Goal: Task Accomplishment & Management: Manage account settings

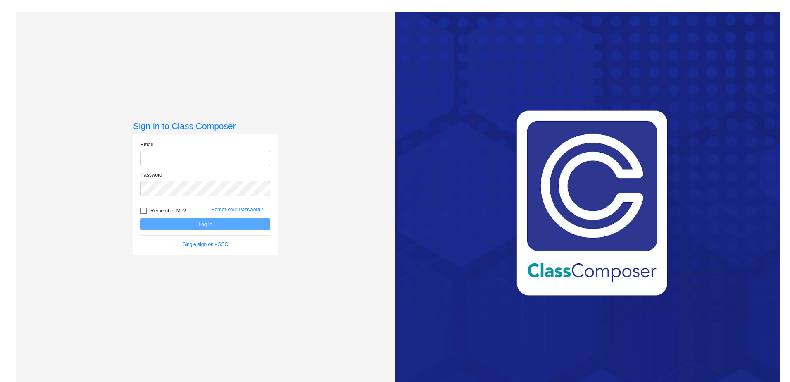
type input "[EMAIL_ADDRESS][PERSON_NAME][DOMAIN_NAME]"
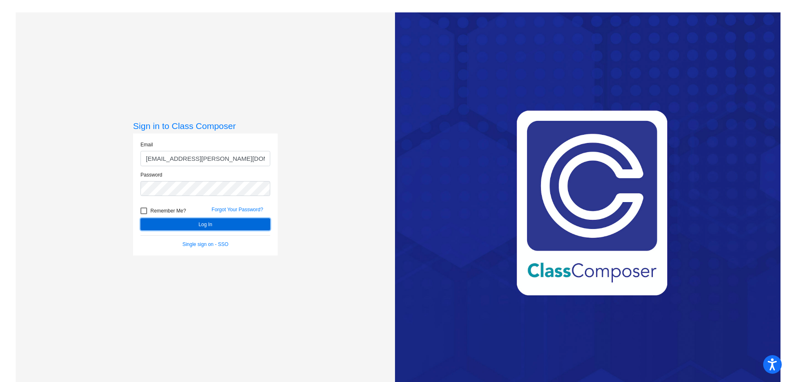
click at [222, 223] on button "Log In" at bounding box center [205, 224] width 130 height 12
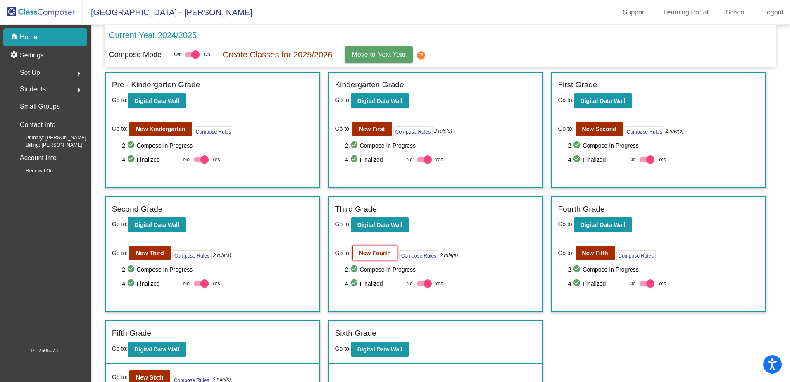
click at [372, 254] on b "New Fourth" at bounding box center [375, 253] width 32 height 7
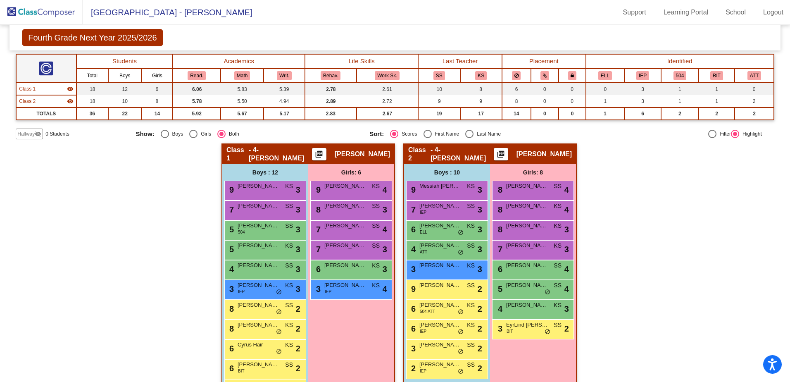
scroll to position [133, 0]
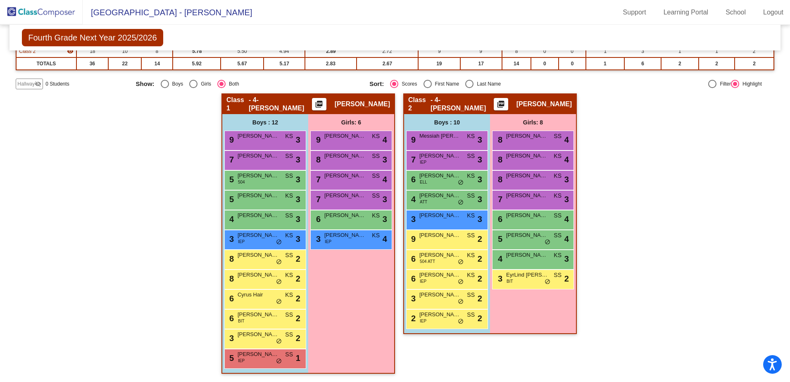
drag, startPoint x: 435, startPoint y: 181, endPoint x: 681, endPoint y: 207, distance: 248.1
click at [682, 207] on div "Hallway - Hallway Class picture_as_pdf Add Student First Name Last Name Student…" at bounding box center [395, 237] width 759 height 288
click at [461, 324] on span "do_not_disturb_alt" at bounding box center [461, 321] width 6 height 7
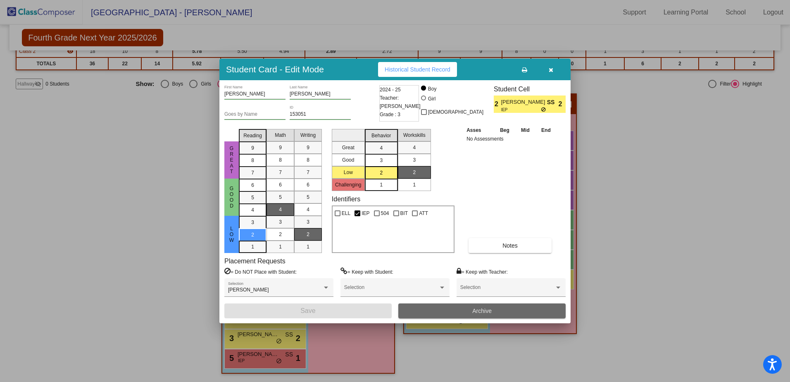
click at [480, 309] on span "Archive" at bounding box center [481, 310] width 19 height 7
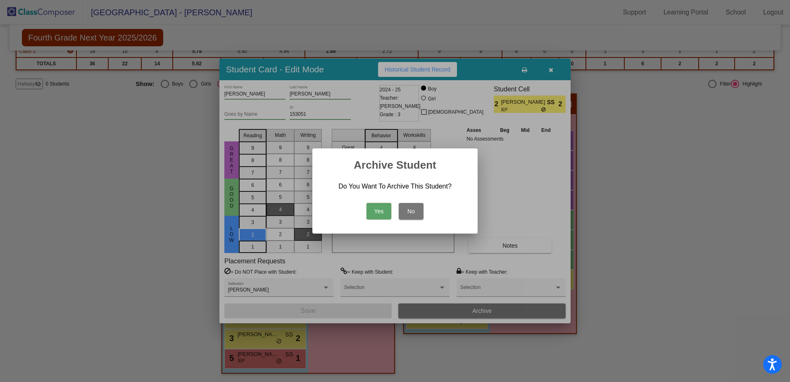
click at [381, 218] on button "Yes" at bounding box center [378, 211] width 25 height 17
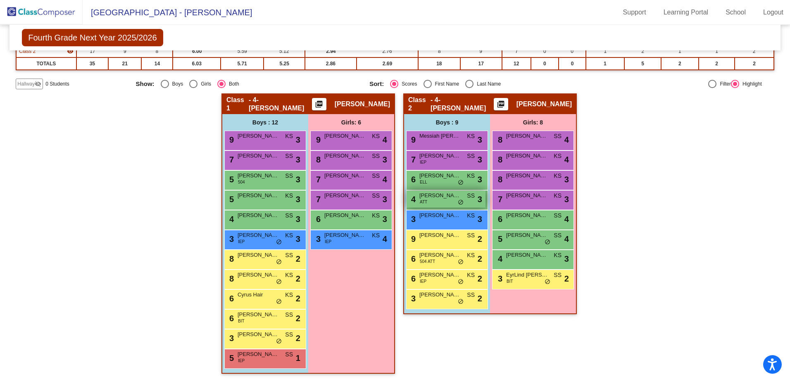
click at [432, 197] on span "[PERSON_NAME]" at bounding box center [439, 195] width 41 height 8
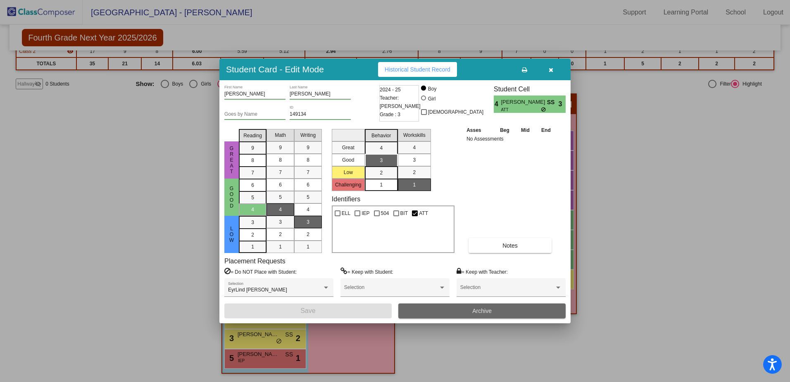
click at [495, 313] on button "Archive" at bounding box center [481, 310] width 167 height 15
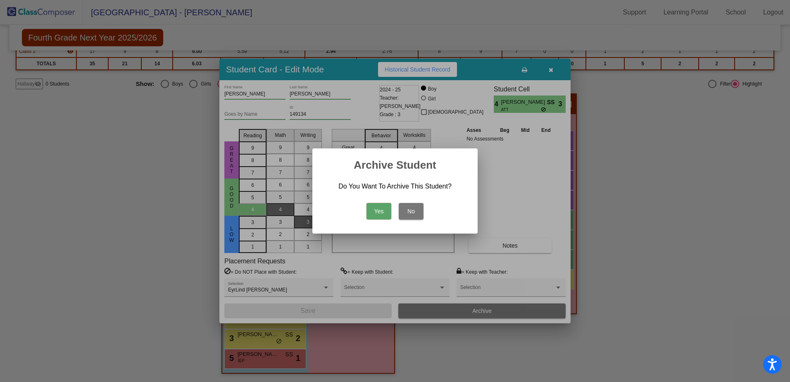
click at [375, 208] on button "Yes" at bounding box center [378, 211] width 25 height 17
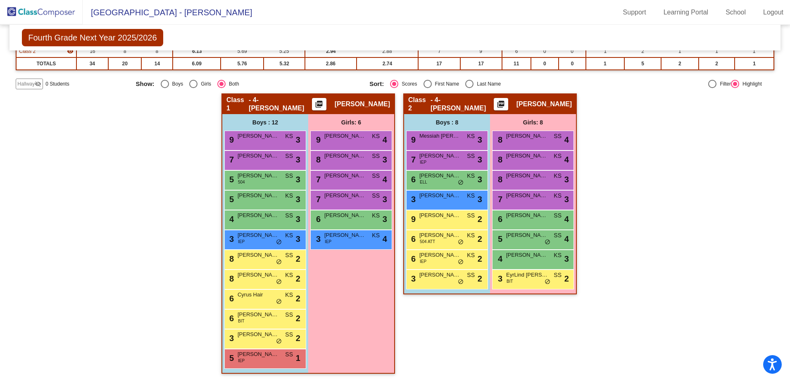
scroll to position [0, 0]
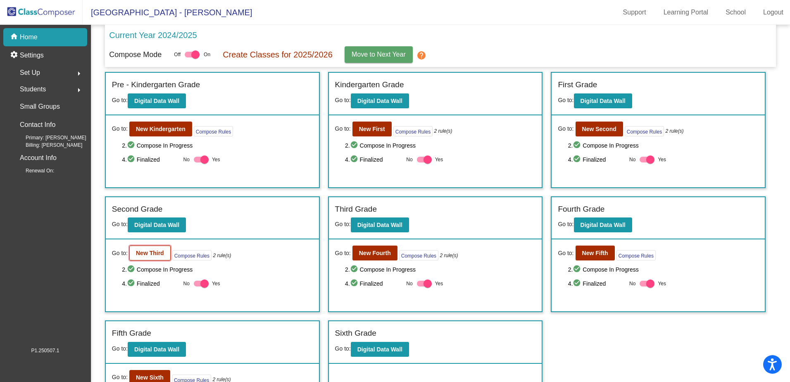
click at [156, 255] on b "New Third" at bounding box center [150, 253] width 28 height 7
click at [203, 283] on div at bounding box center [204, 283] width 8 height 8
click at [198, 286] on input "Yes" at bounding box center [197, 286] width 0 height 0
checkbox input "false"
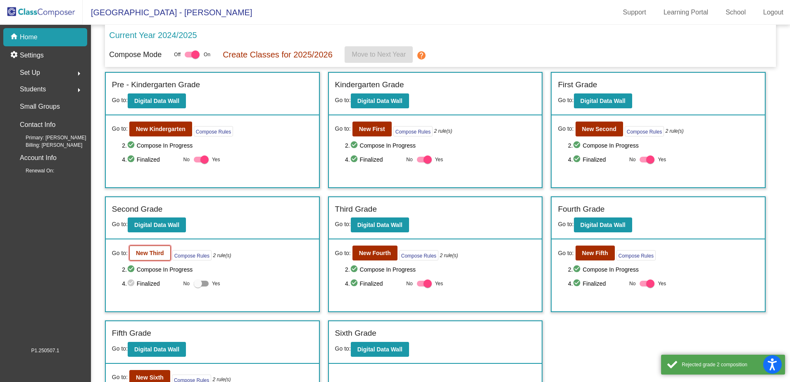
click at [156, 257] on button "New Third" at bounding box center [149, 252] width 41 height 15
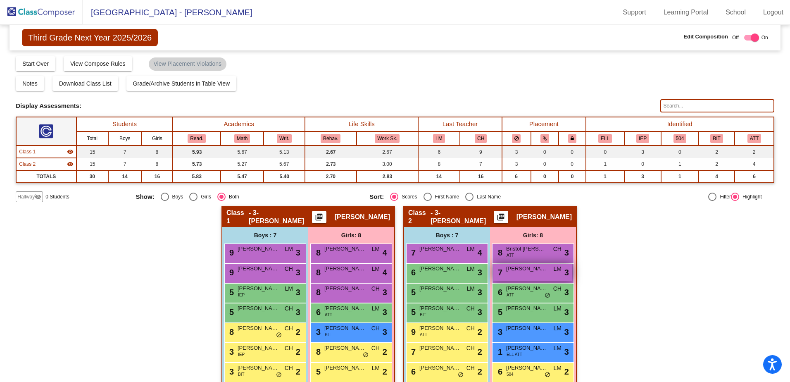
click at [539, 274] on div "7 [PERSON_NAME] LM lock do_not_disturb_alt 3" at bounding box center [532, 272] width 79 height 17
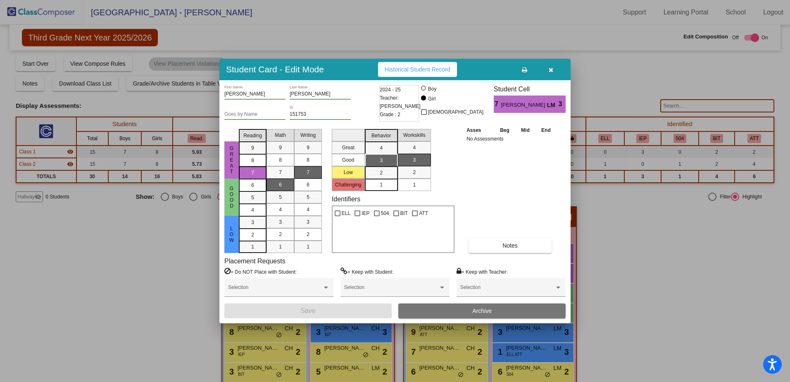
click at [489, 314] on span "Archive" at bounding box center [481, 310] width 19 height 7
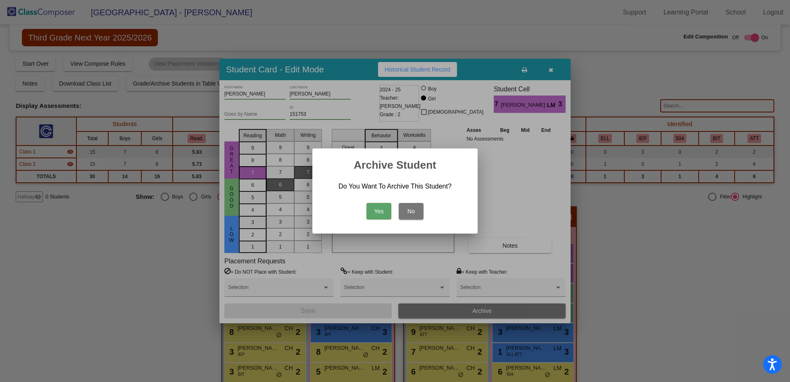
click at [388, 210] on button "Yes" at bounding box center [378, 211] width 25 height 17
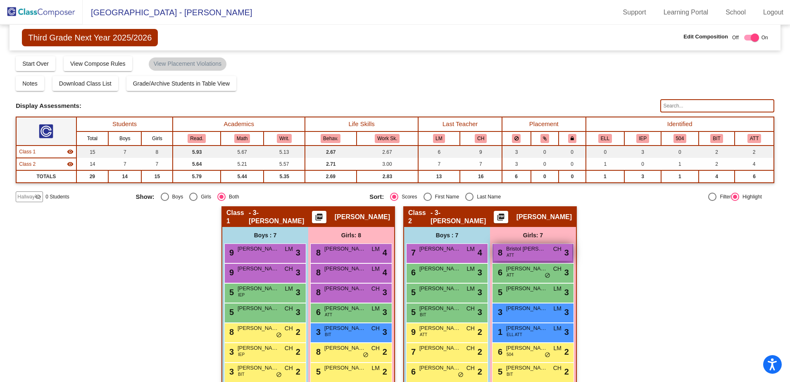
scroll to position [33, 0]
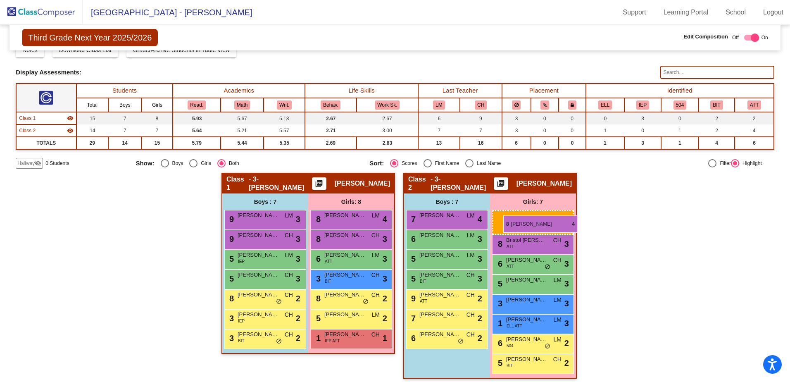
drag, startPoint x: 362, startPoint y: 237, endPoint x: 502, endPoint y: 214, distance: 141.5
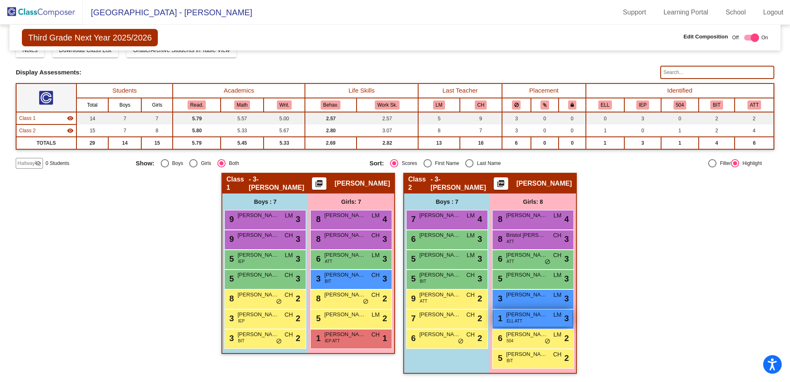
click at [515, 318] on span "ELL ATT" at bounding box center [515, 321] width 16 height 6
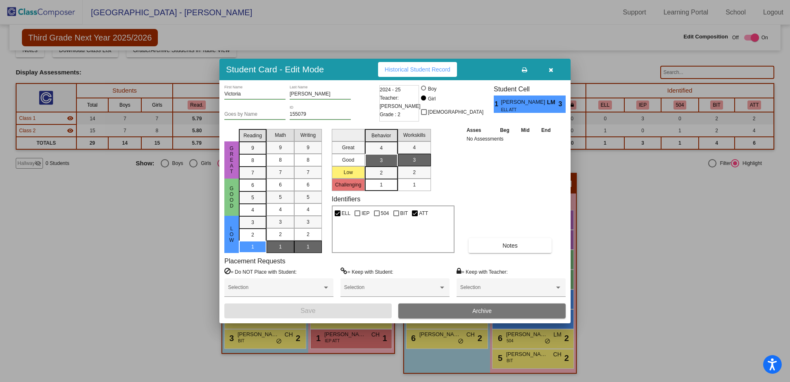
click at [485, 305] on button "Archive" at bounding box center [481, 310] width 167 height 15
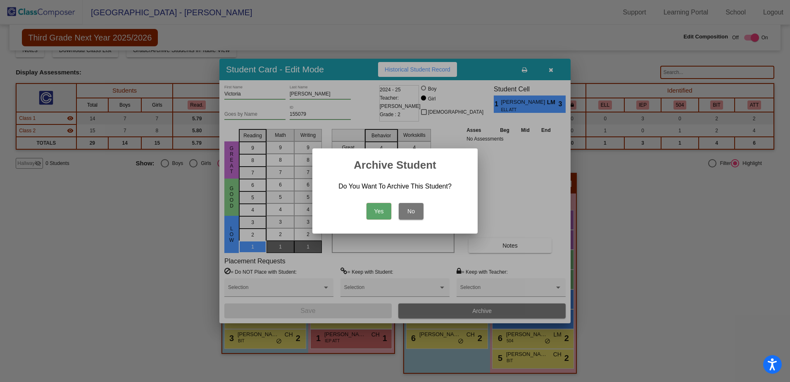
click at [385, 207] on button "Yes" at bounding box center [378, 211] width 25 height 17
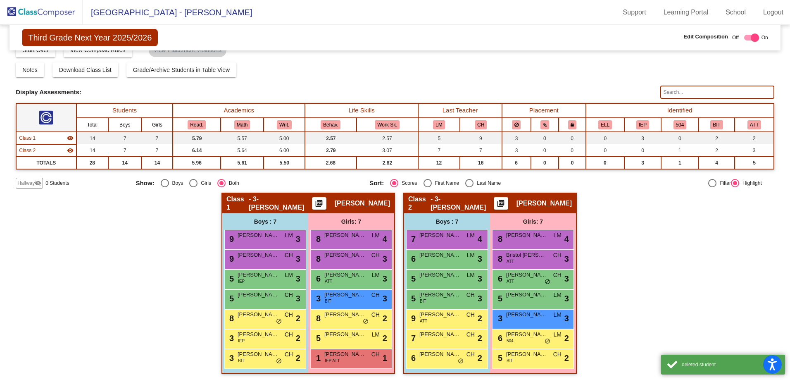
scroll to position [14, 0]
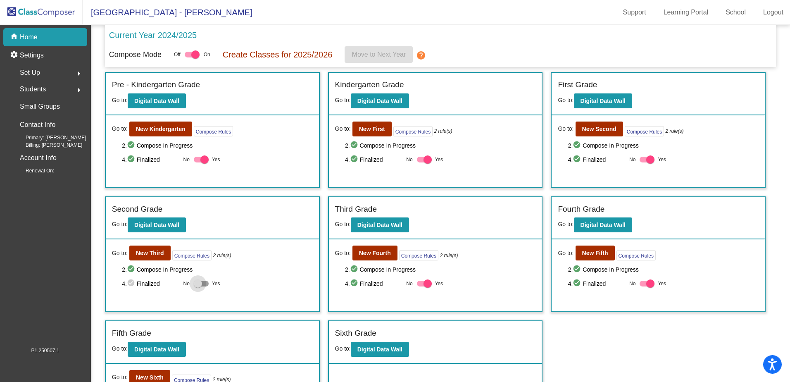
click at [194, 283] on div at bounding box center [198, 283] width 8 height 8
click at [197, 286] on input "Yes" at bounding box center [197, 286] width 0 height 0
checkbox input "true"
click at [585, 257] on button "New Fifth" at bounding box center [595, 252] width 39 height 15
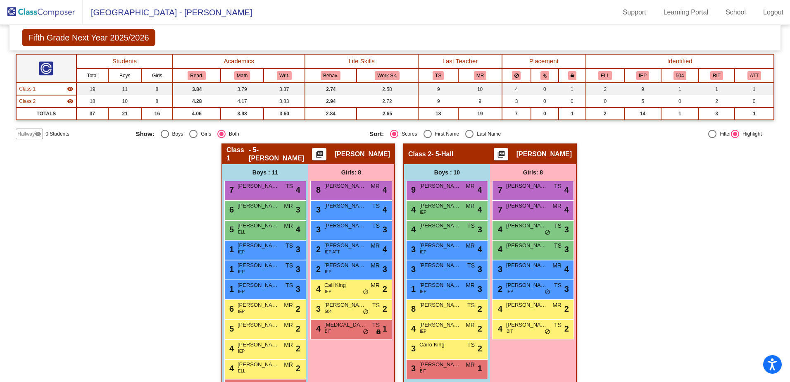
scroll to position [113, 0]
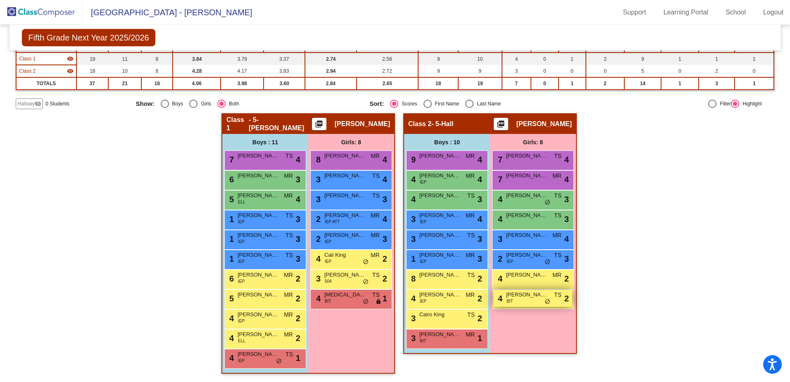
click at [526, 297] on span "[PERSON_NAME]" at bounding box center [526, 294] width 41 height 8
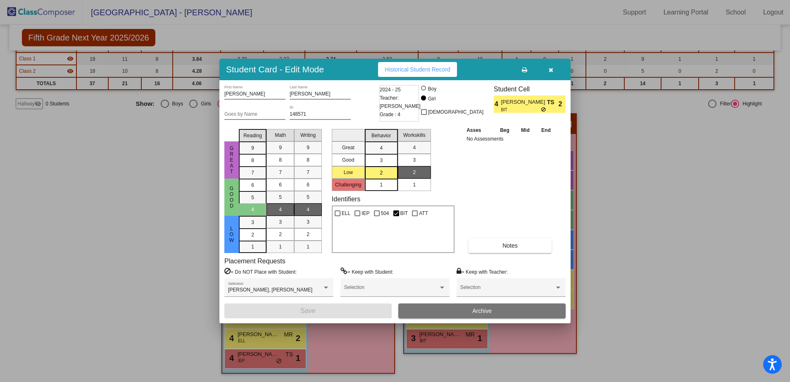
click at [599, 191] on div at bounding box center [395, 191] width 790 height 382
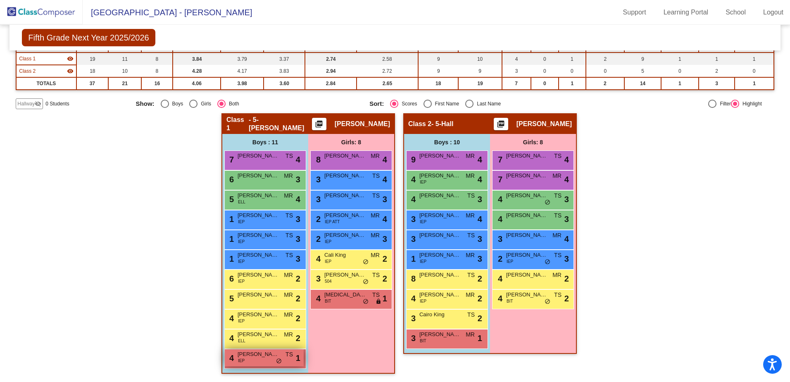
click at [270, 358] on span "[PERSON_NAME]" at bounding box center [258, 354] width 41 height 8
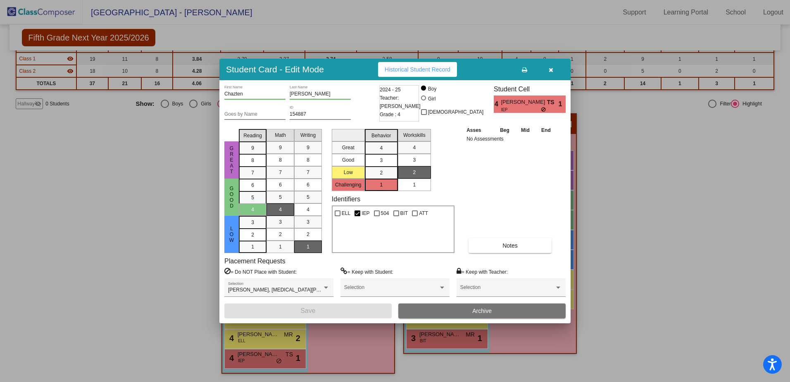
click at [629, 183] on div at bounding box center [395, 191] width 790 height 382
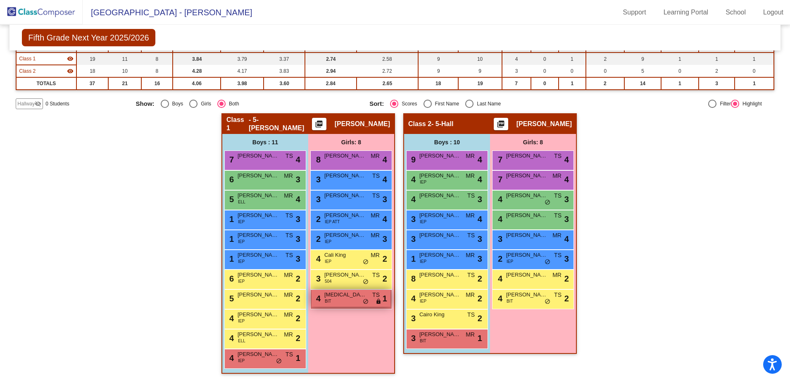
click at [338, 297] on span "[MEDICAL_DATA][PERSON_NAME]" at bounding box center [344, 294] width 41 height 8
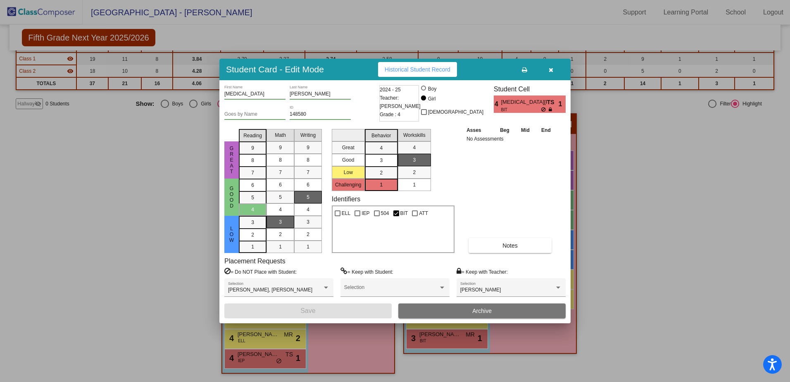
click at [635, 188] on div at bounding box center [395, 191] width 790 height 382
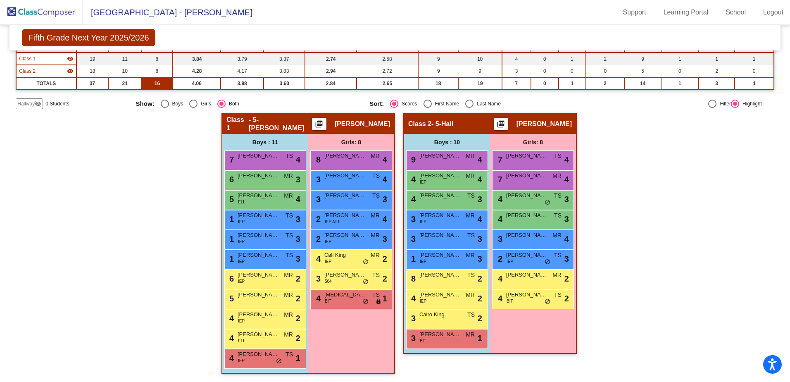
scroll to position [0, 0]
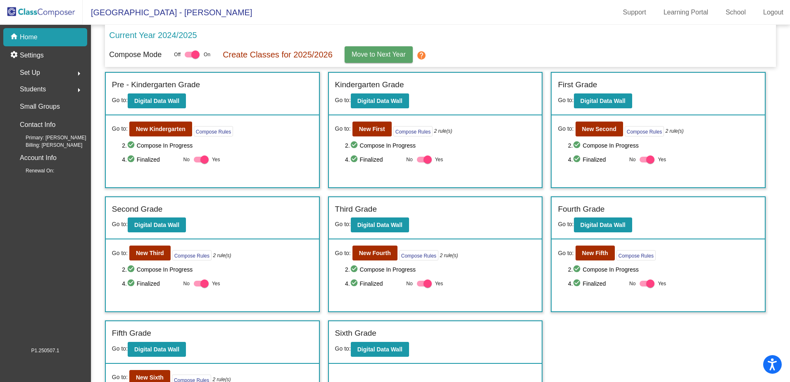
scroll to position [55, 0]
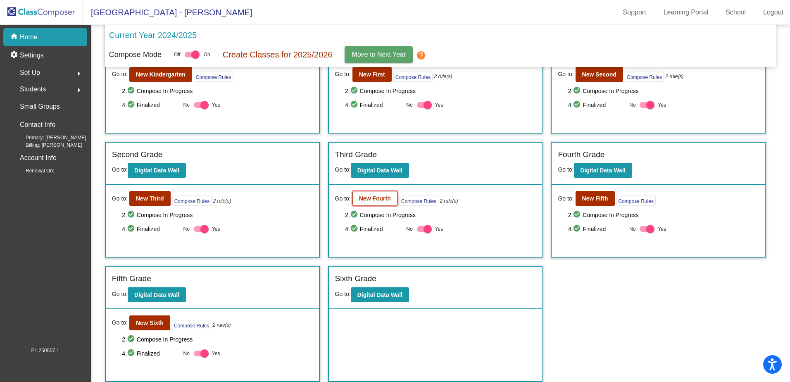
click at [369, 194] on button "New Fourth" at bounding box center [374, 198] width 45 height 15
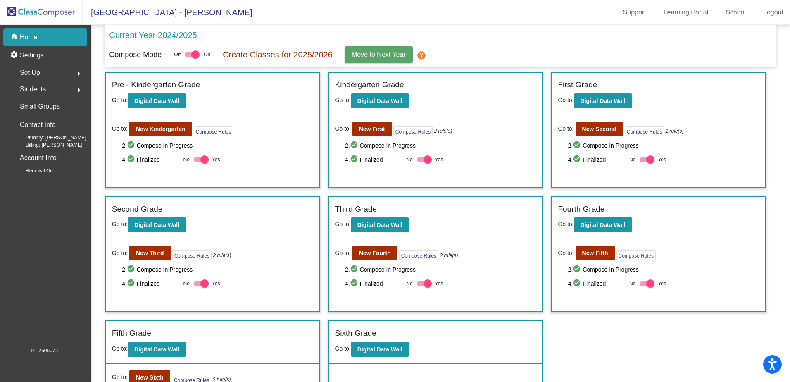
click at [425, 287] on div at bounding box center [427, 283] width 8 height 8
click at [421, 287] on input "Yes" at bounding box center [421, 286] width 0 height 0
checkbox input "false"
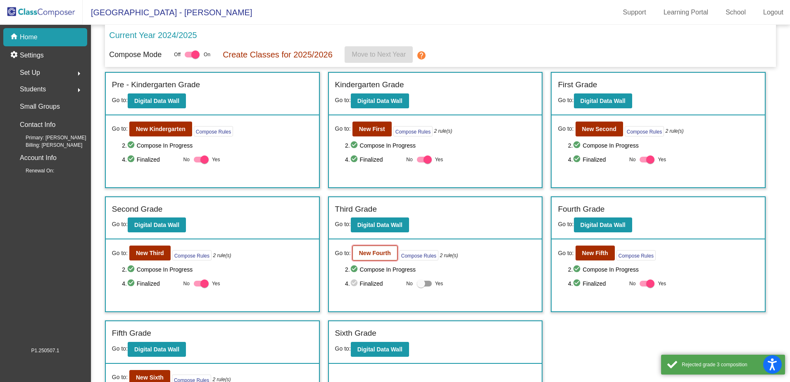
click at [383, 258] on button "New Fourth" at bounding box center [374, 252] width 45 height 15
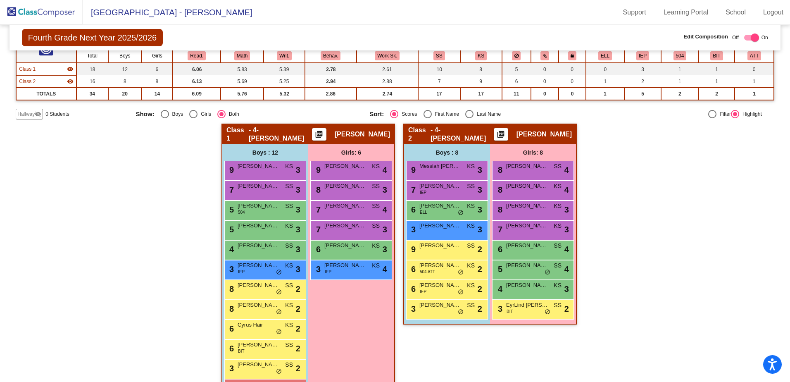
scroll to position [113, 0]
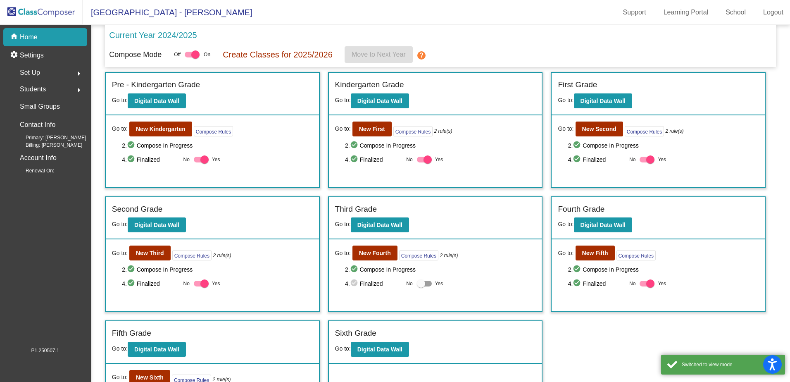
click at [422, 283] on div at bounding box center [421, 283] width 8 height 8
click at [421, 286] on input "Yes" at bounding box center [421, 286] width 0 height 0
checkbox input "true"
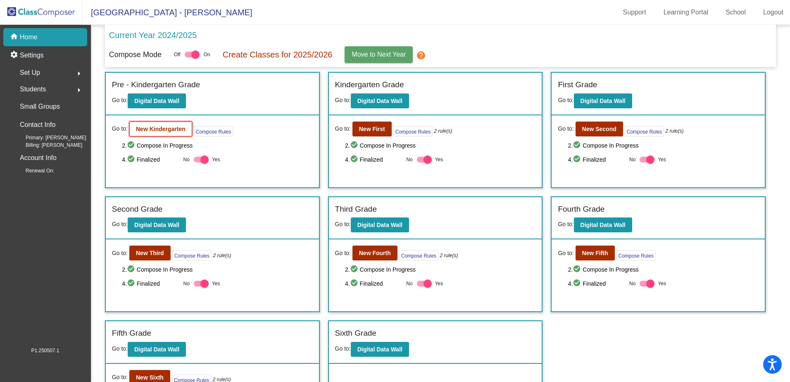
click at [155, 133] on button "New Kindergarten" at bounding box center [160, 128] width 63 height 15
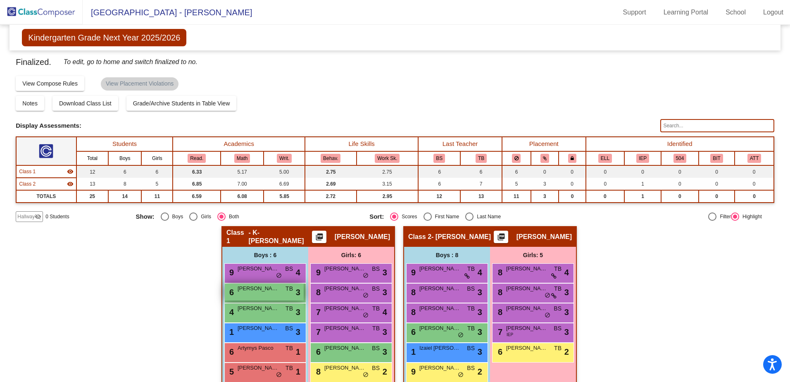
click at [259, 295] on div "6 [PERSON_NAME] TB lock do_not_disturb_alt 3" at bounding box center [264, 291] width 79 height 17
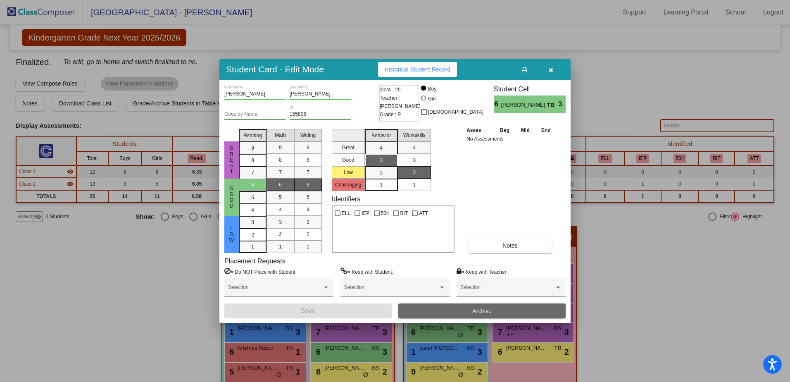
click at [433, 312] on button "Archive" at bounding box center [481, 310] width 167 height 15
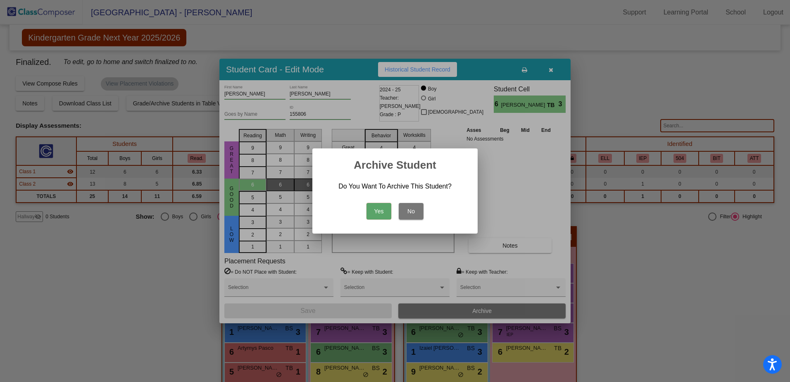
click at [376, 214] on button "Yes" at bounding box center [378, 211] width 25 height 17
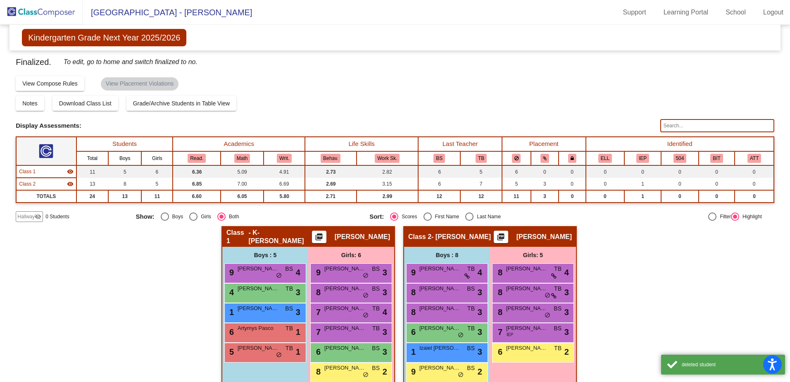
scroll to position [41, 0]
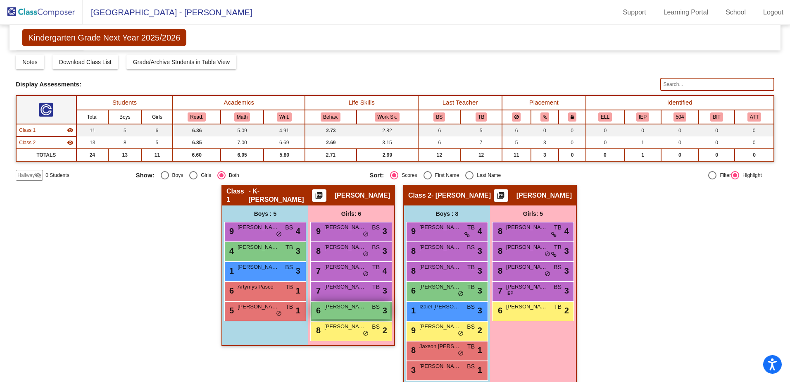
click at [355, 310] on span "[PERSON_NAME]" at bounding box center [344, 306] width 41 height 8
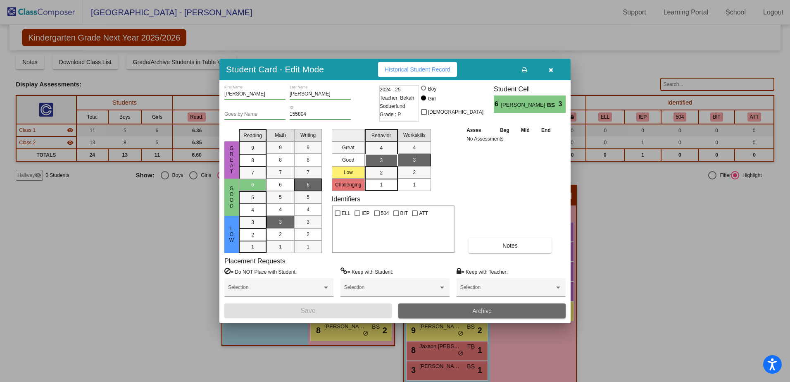
click at [441, 311] on button "Archive" at bounding box center [481, 310] width 167 height 15
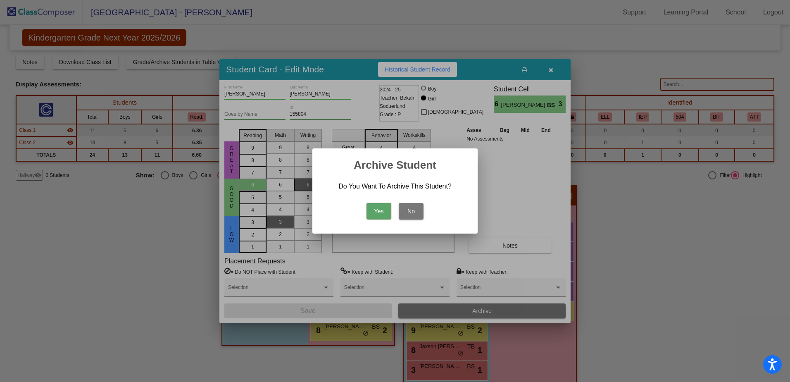
click at [390, 214] on button "Yes" at bounding box center [378, 211] width 25 height 17
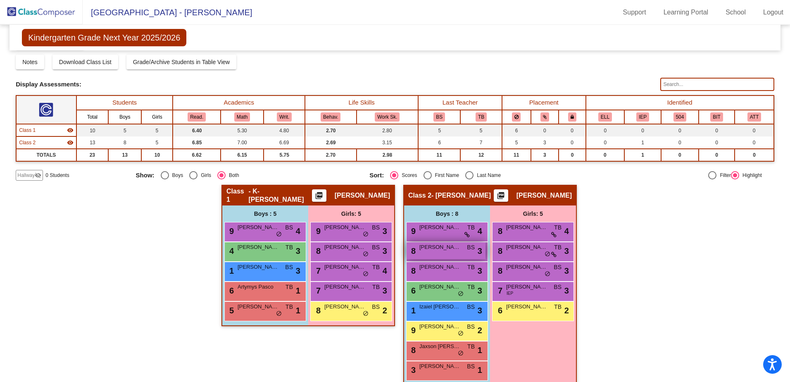
click at [459, 252] on div "8 [PERSON_NAME] BS lock do_not_disturb_alt 3" at bounding box center [446, 250] width 79 height 17
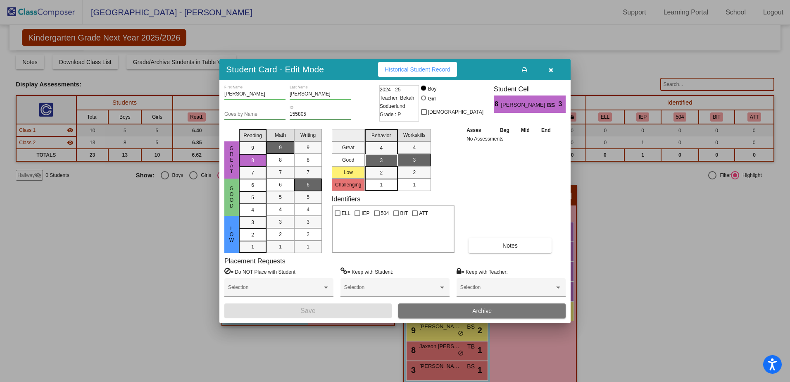
click at [437, 311] on button "Archive" at bounding box center [481, 310] width 167 height 15
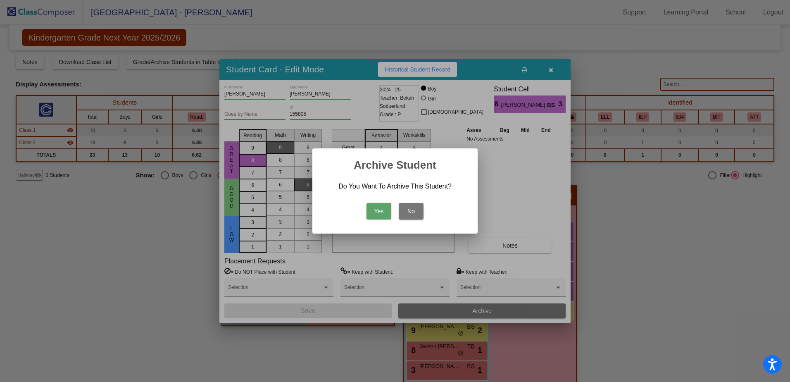
click at [377, 212] on button "Yes" at bounding box center [378, 211] width 25 height 17
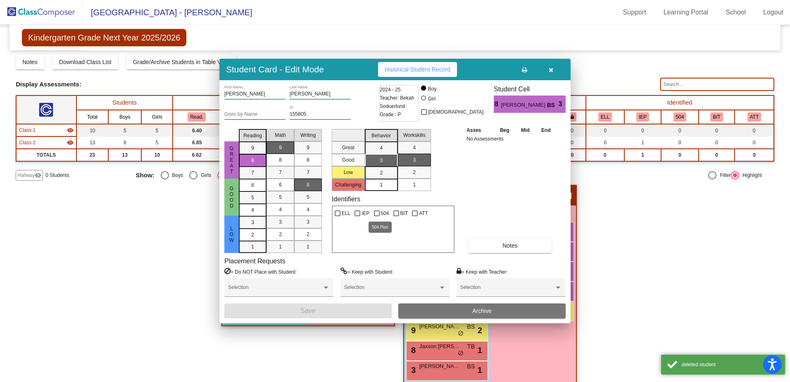
scroll to position [33, 0]
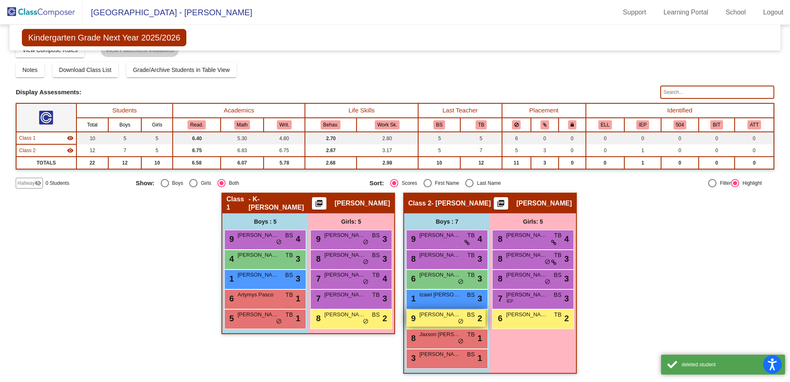
click at [431, 324] on div "9 [PERSON_NAME] BS lock do_not_disturb_alt 2" at bounding box center [446, 317] width 79 height 17
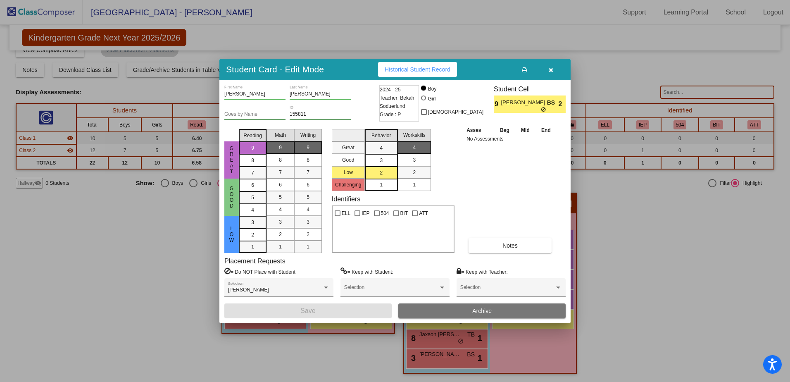
click at [456, 316] on button "Archive" at bounding box center [481, 310] width 167 height 15
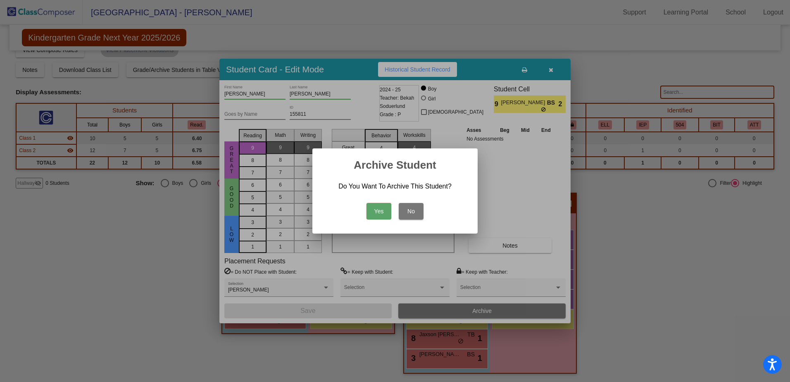
click at [383, 217] on button "Yes" at bounding box center [378, 211] width 25 height 17
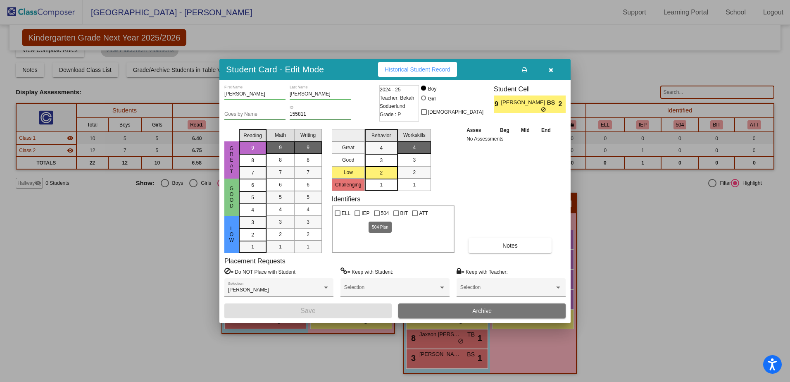
scroll to position [14, 0]
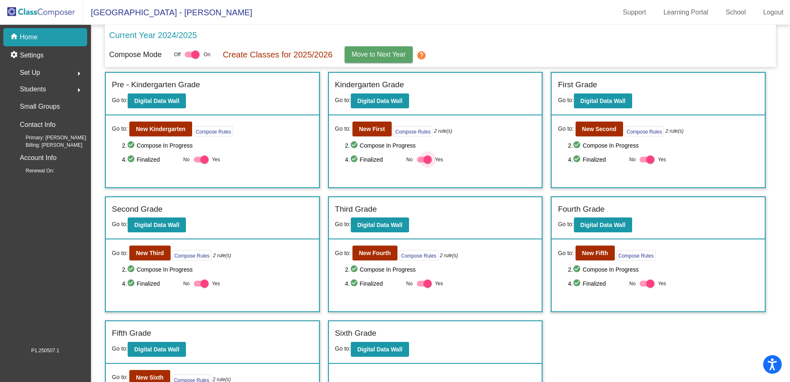
click at [428, 161] on div at bounding box center [427, 159] width 8 height 8
click at [421, 162] on input "Yes" at bounding box center [421, 162] width 0 height 0
checkbox input "false"
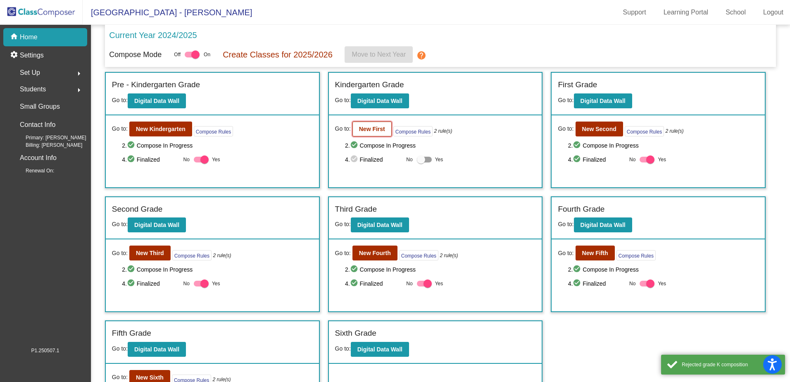
click at [376, 131] on b "New First" at bounding box center [372, 129] width 26 height 7
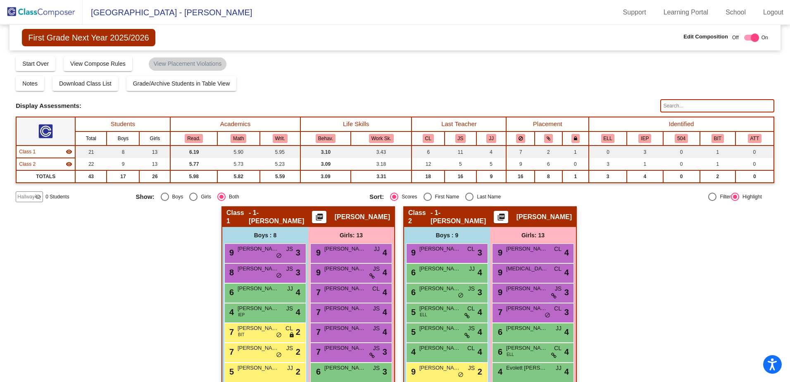
scroll to position [124, 0]
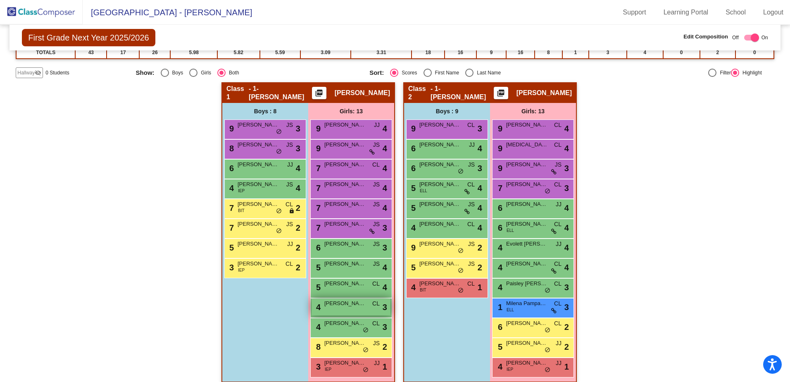
click at [349, 307] on span "[PERSON_NAME]" at bounding box center [344, 303] width 41 height 8
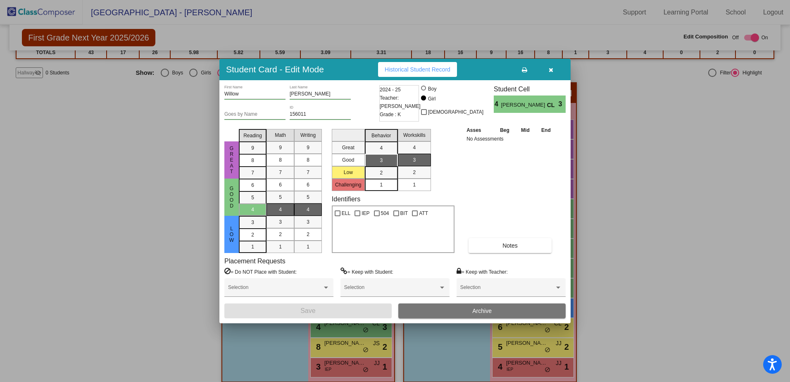
click at [490, 311] on span "Archive" at bounding box center [481, 310] width 19 height 7
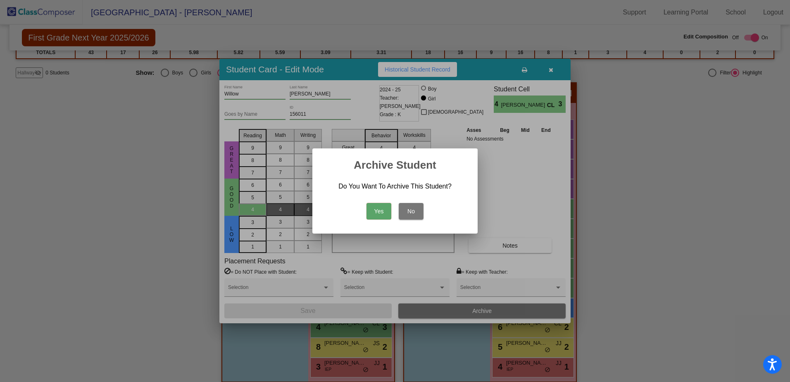
click at [377, 216] on button "Yes" at bounding box center [378, 211] width 25 height 17
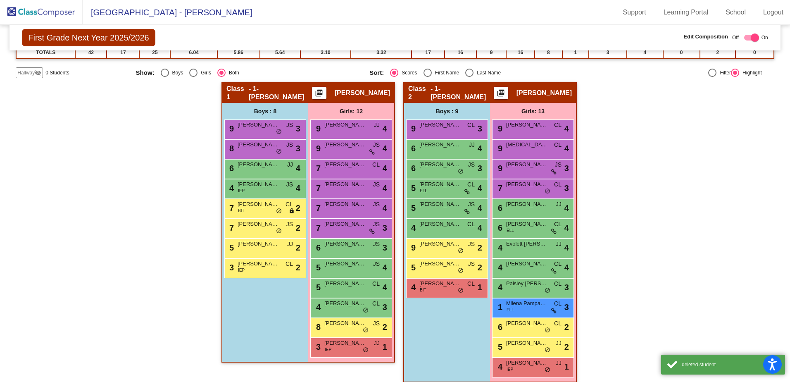
scroll to position [133, 0]
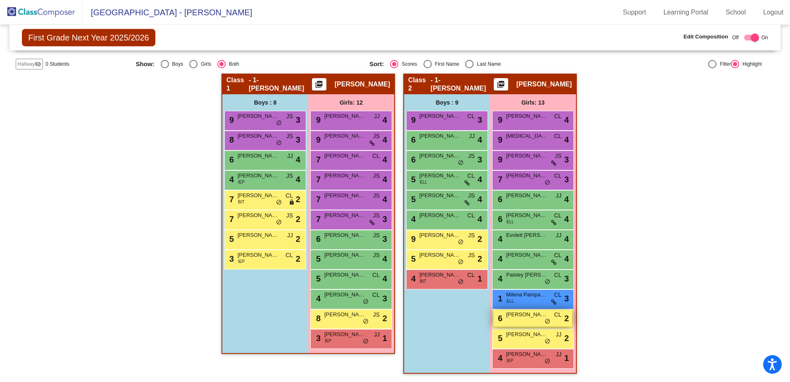
click at [539, 319] on div "6 Kyliee [PERSON_NAME] lock do_not_disturb_alt 2" at bounding box center [532, 317] width 79 height 17
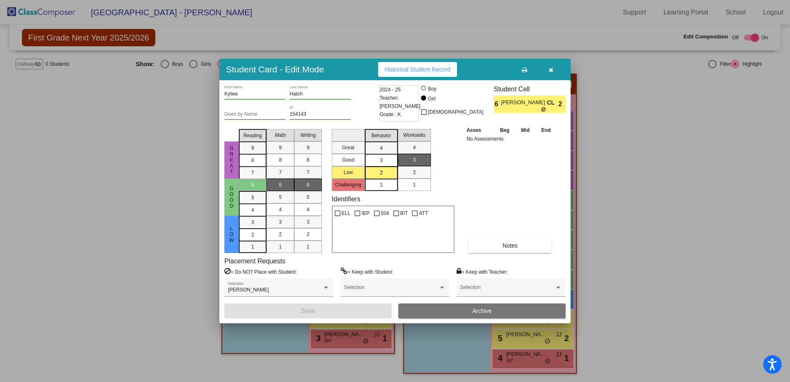
click at [635, 257] on div at bounding box center [395, 191] width 790 height 382
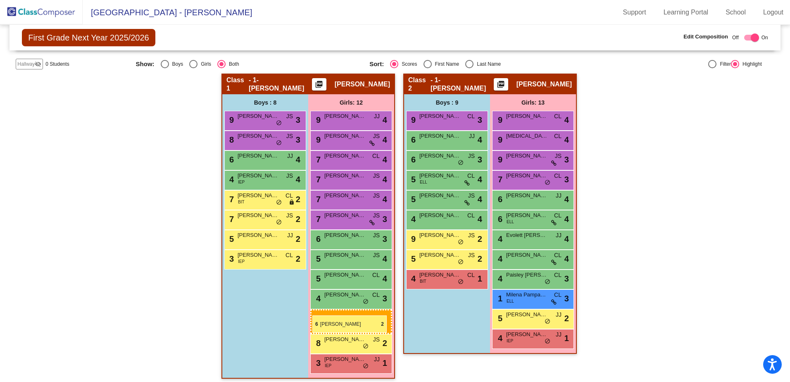
drag, startPoint x: 526, startPoint y: 317, endPoint x: 312, endPoint y: 315, distance: 214.0
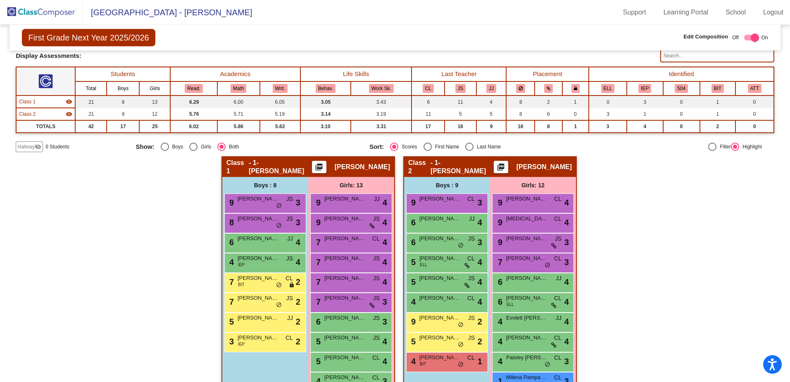
scroll to position [9, 0]
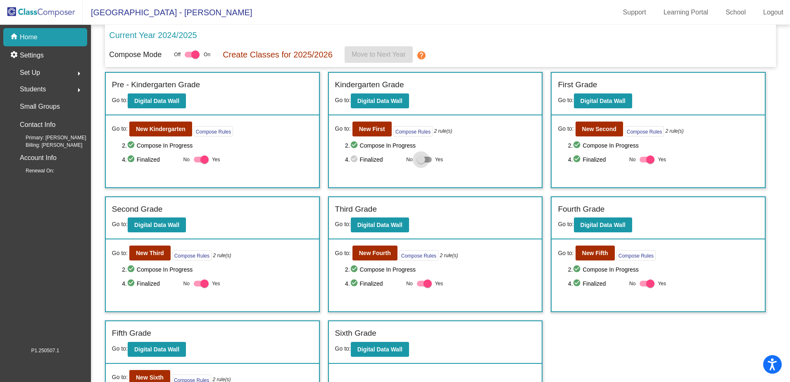
drag, startPoint x: 417, startPoint y: 158, endPoint x: 423, endPoint y: 147, distance: 13.3
click at [417, 158] on div at bounding box center [421, 159] width 8 height 8
click at [421, 162] on input "Yes" at bounding box center [421, 162] width 0 height 0
checkbox input "true"
click at [583, 126] on b "New Second" at bounding box center [599, 129] width 34 height 7
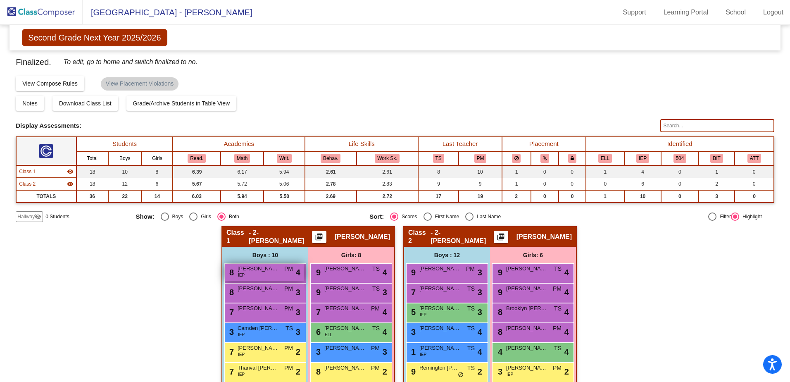
click at [266, 272] on span "[PERSON_NAME]" at bounding box center [258, 268] width 41 height 8
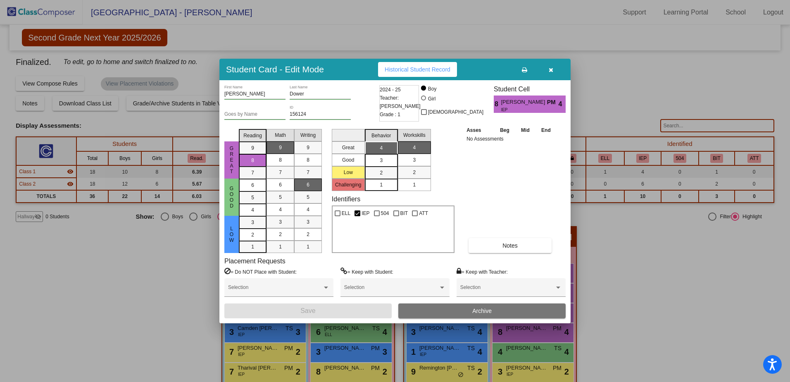
click at [431, 310] on button "Archive" at bounding box center [481, 310] width 167 height 15
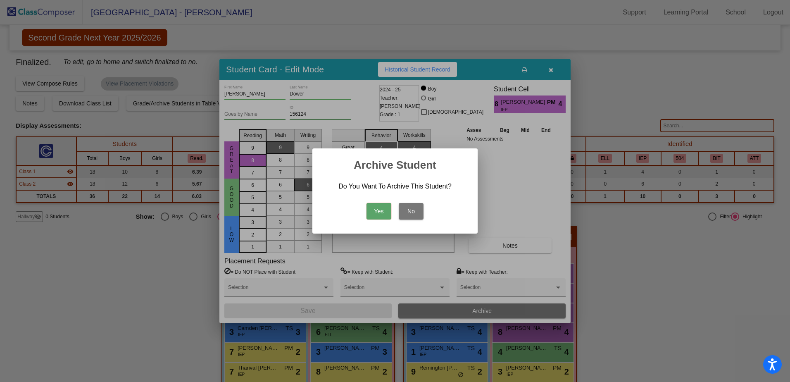
click at [376, 213] on button "Yes" at bounding box center [378, 211] width 25 height 17
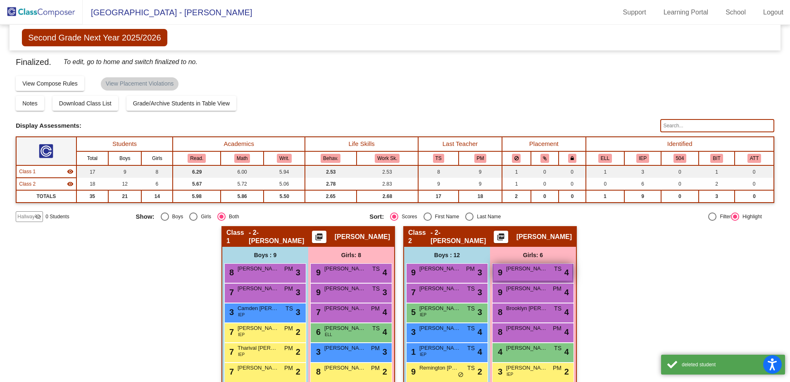
click at [534, 269] on span "[PERSON_NAME]" at bounding box center [526, 268] width 41 height 8
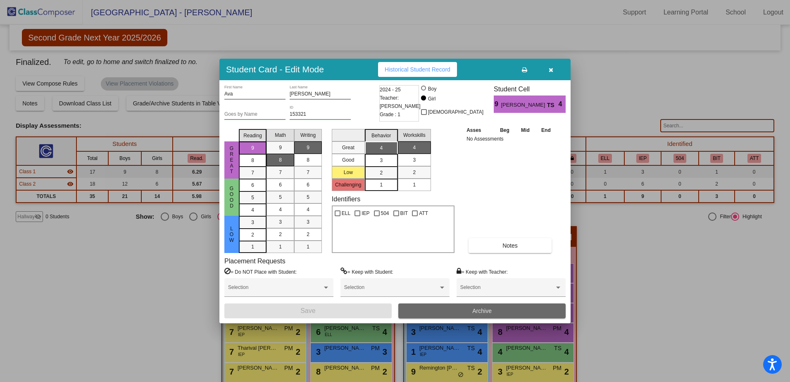
click at [462, 310] on button "Archive" at bounding box center [481, 310] width 167 height 15
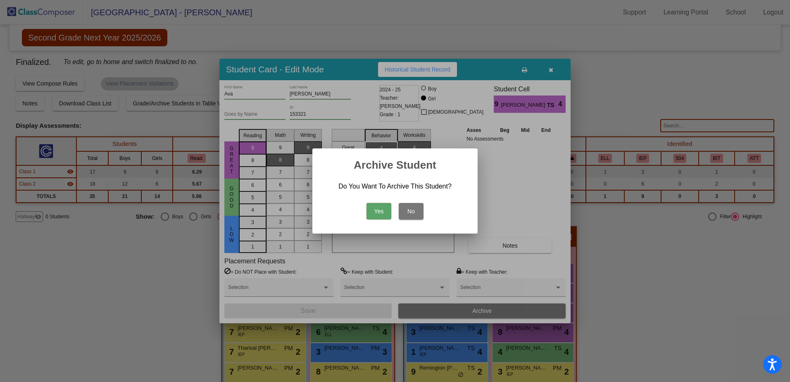
click at [383, 211] on button "Yes" at bounding box center [378, 211] width 25 height 17
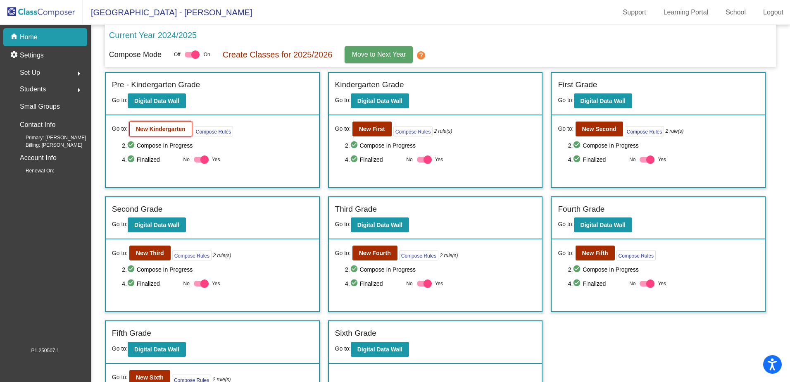
click at [165, 132] on b "New Kindergarten" at bounding box center [161, 129] width 50 height 7
click at [379, 131] on b "New First" at bounding box center [372, 129] width 26 height 7
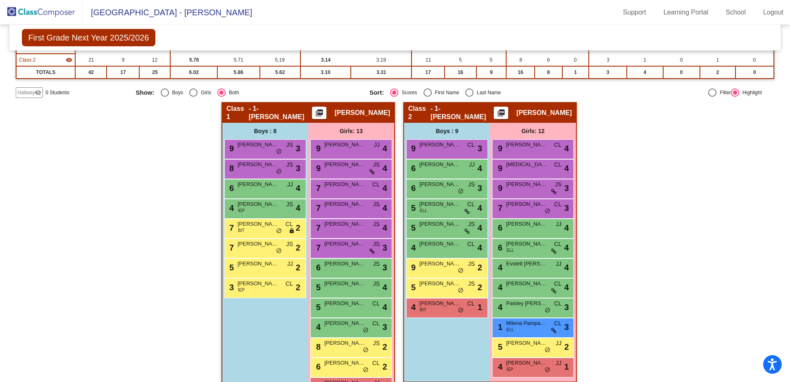
scroll to position [152, 0]
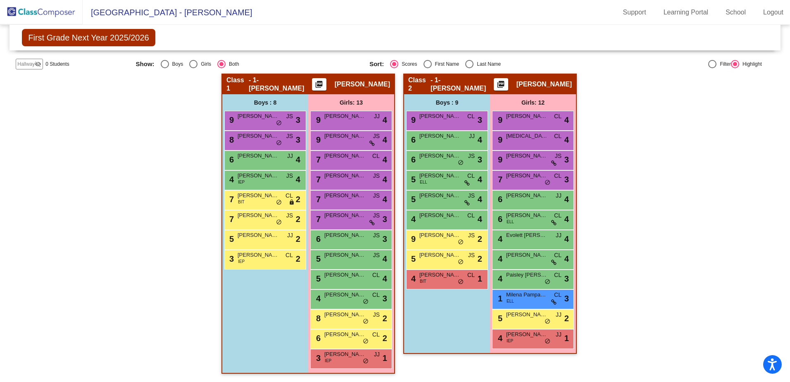
drag, startPoint x: 141, startPoint y: 168, endPoint x: 109, endPoint y: 134, distance: 45.9
click at [109, 134] on div "Hallway - Hallway Class picture_as_pdf Add Student First Name Last Name Student…" at bounding box center [395, 228] width 759 height 308
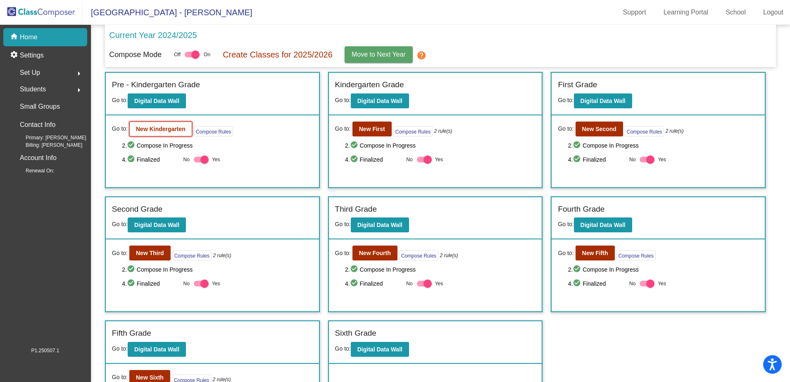
click at [174, 127] on b "New Kindergarten" at bounding box center [161, 129] width 50 height 7
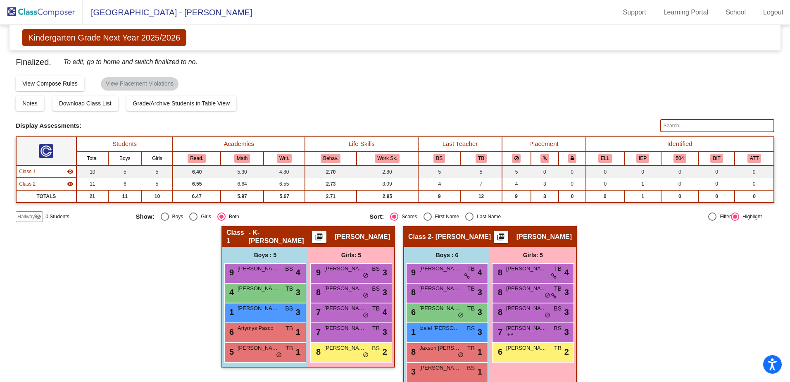
scroll to position [14, 0]
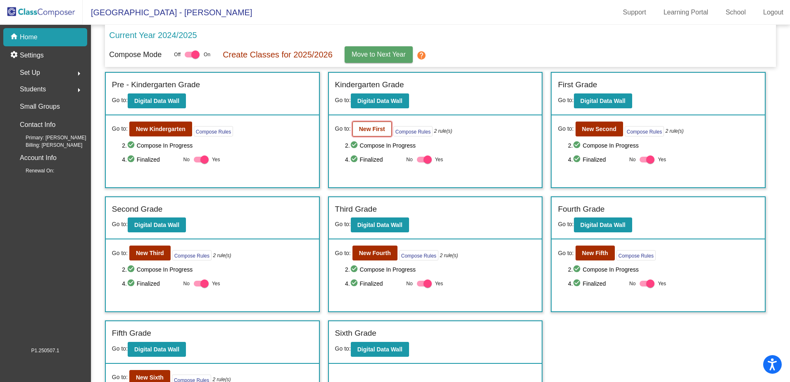
click at [374, 130] on b "New First" at bounding box center [372, 129] width 26 height 7
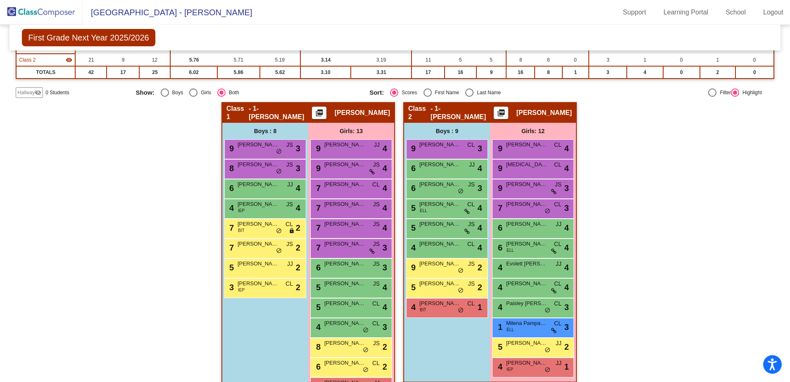
scroll to position [152, 0]
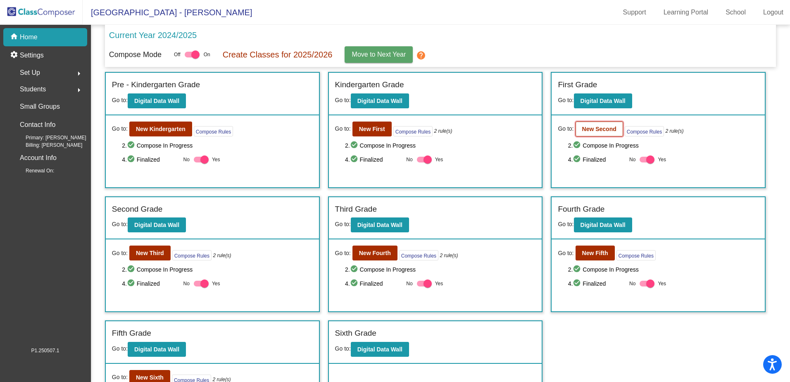
click at [582, 130] on b "New Second" at bounding box center [599, 129] width 34 height 7
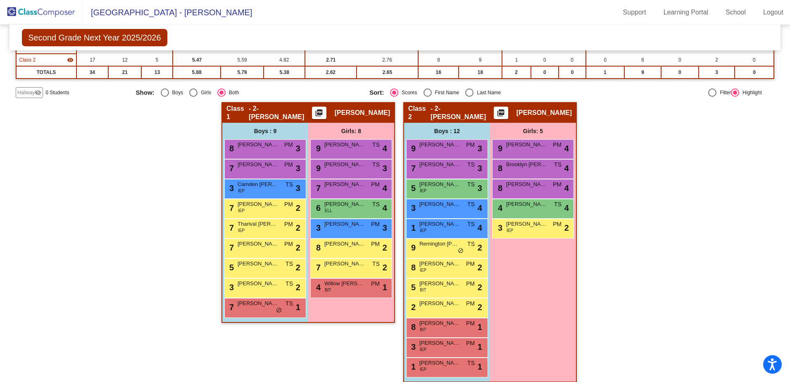
scroll to position [133, 0]
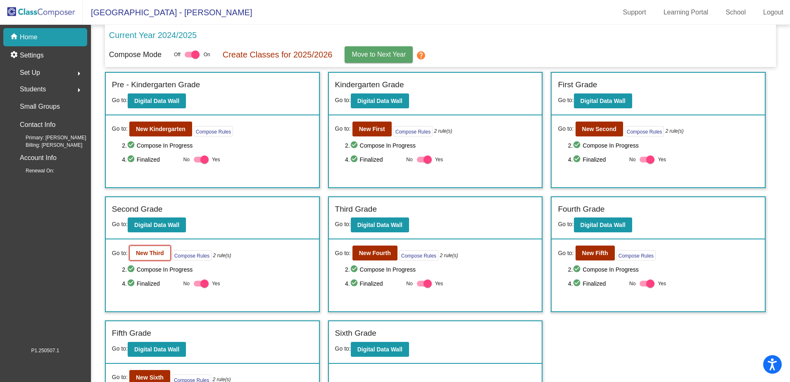
click at [154, 248] on button "New Third" at bounding box center [149, 252] width 41 height 15
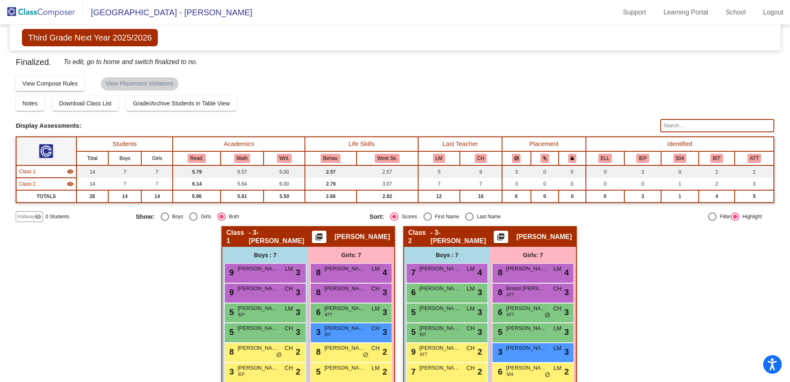
scroll to position [33, 0]
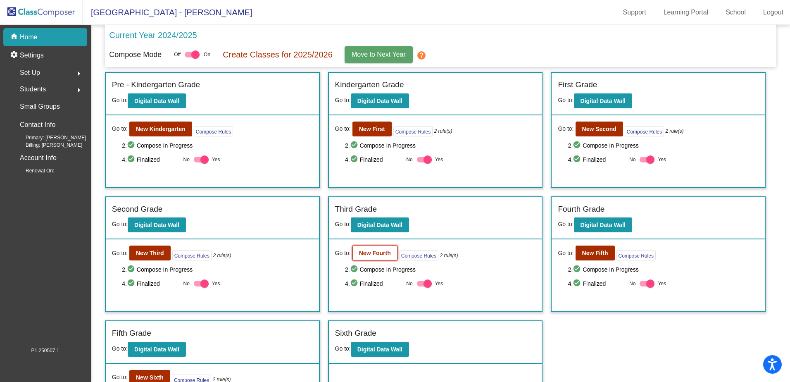
click at [376, 254] on b "New Fourth" at bounding box center [375, 253] width 32 height 7
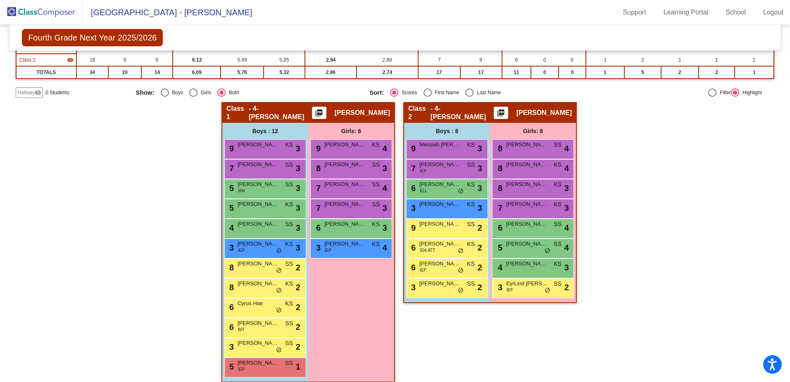
scroll to position [133, 0]
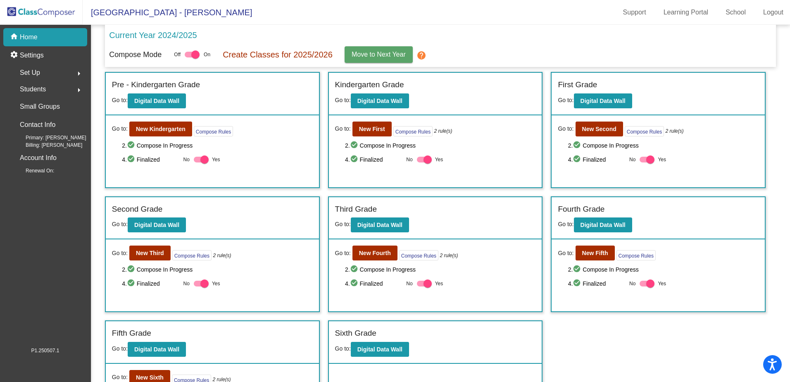
scroll to position [41, 0]
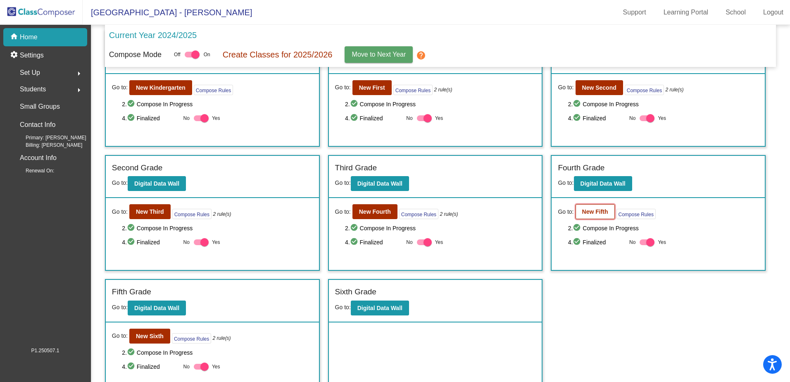
click at [602, 209] on b "New Fifth" at bounding box center [595, 211] width 26 height 7
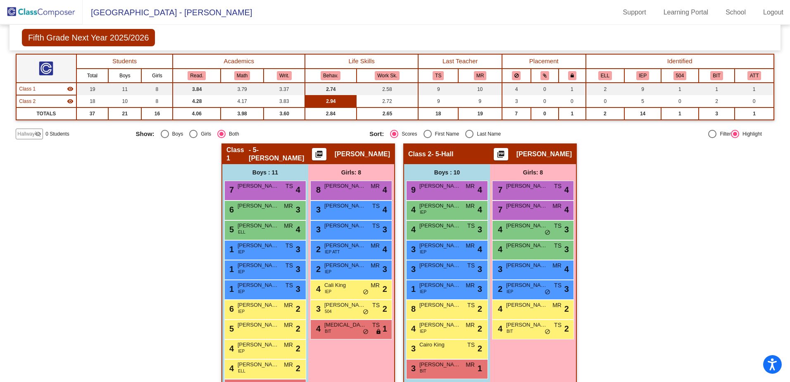
scroll to position [113, 0]
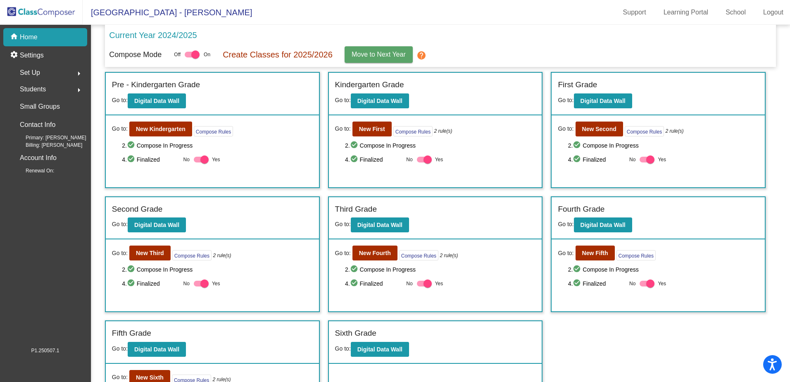
scroll to position [55, 0]
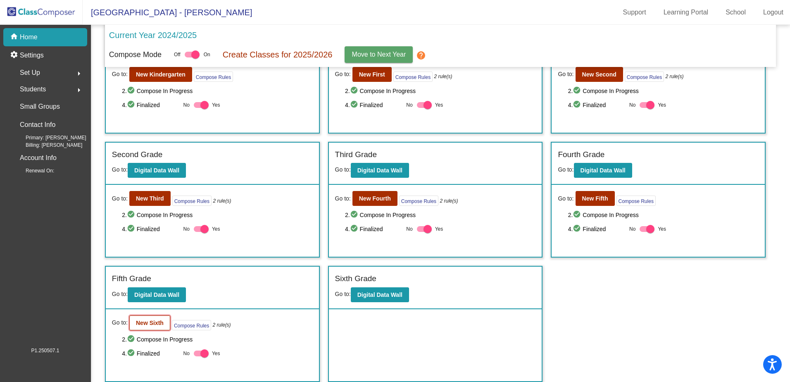
click at [164, 324] on button "New Sixth" at bounding box center [149, 322] width 41 height 15
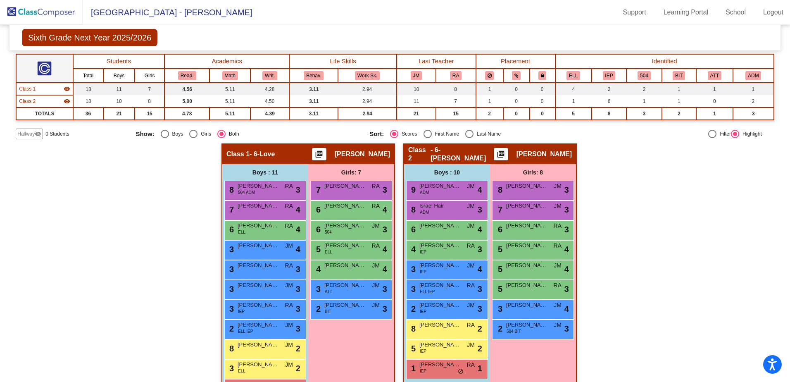
scroll to position [113, 0]
